Goal: Task Accomplishment & Management: Manage account settings

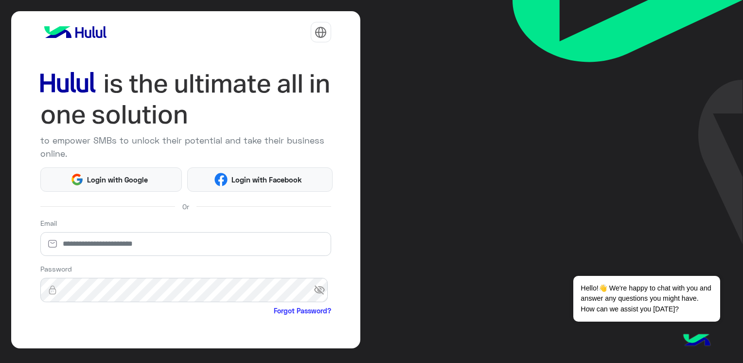
scroll to position [75, 0]
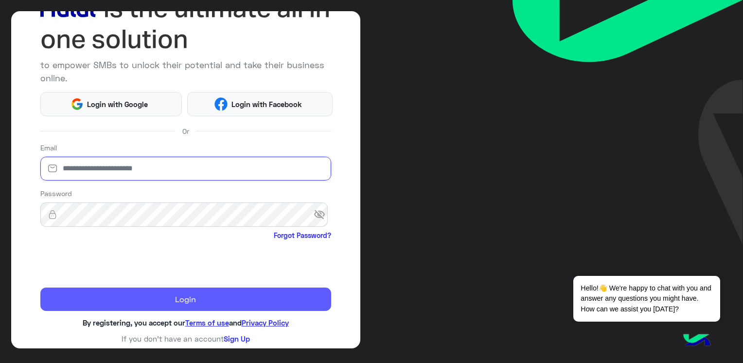
type input "**********"
click at [163, 302] on button "Login" at bounding box center [185, 298] width 291 height 23
click at [198, 299] on button "Login" at bounding box center [185, 298] width 291 height 23
